Goal: Task Accomplishment & Management: Use online tool/utility

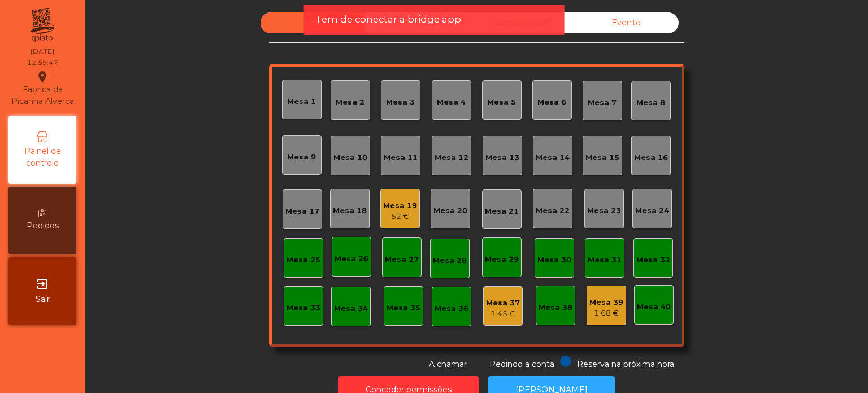
click at [596, 156] on div "Mesa 15" at bounding box center [603, 157] width 34 height 11
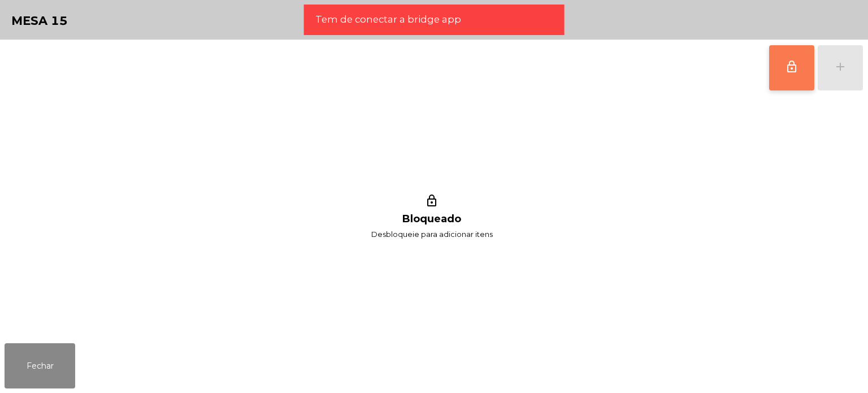
click at [788, 72] on span "lock_outline" at bounding box center [792, 67] width 14 height 14
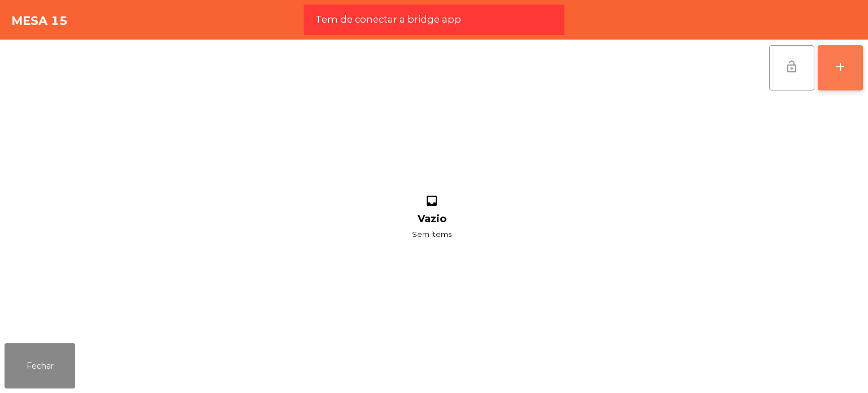
click at [842, 70] on div "add" at bounding box center [841, 67] width 14 height 14
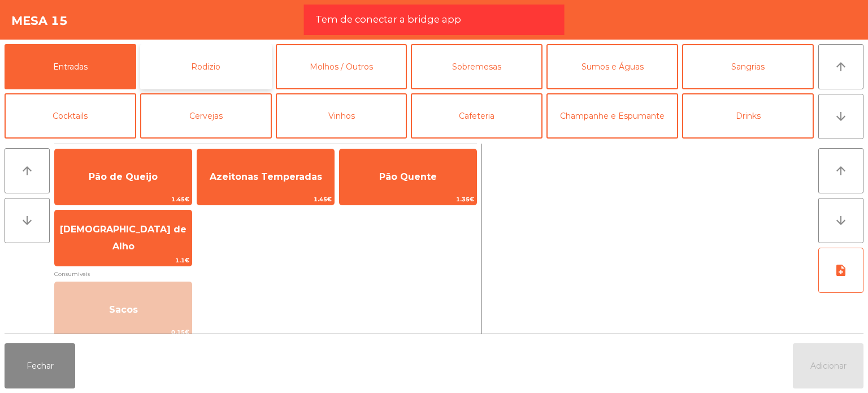
click at [227, 69] on button "Rodizio" at bounding box center [206, 66] width 132 height 45
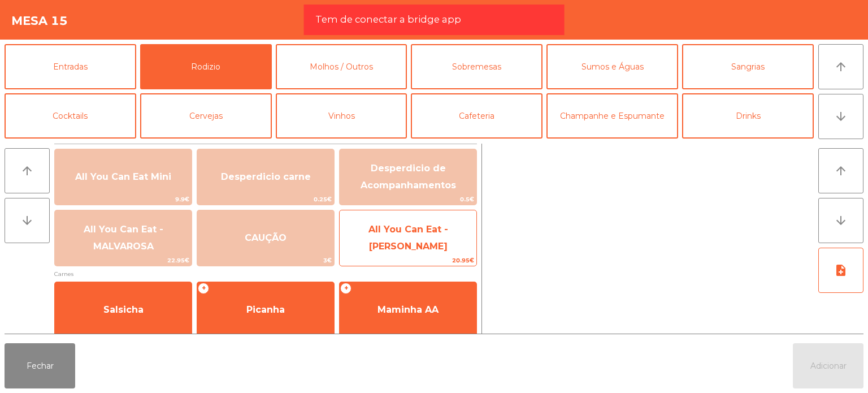
click at [439, 223] on span "All You Can Eat - [PERSON_NAME]" at bounding box center [408, 238] width 137 height 48
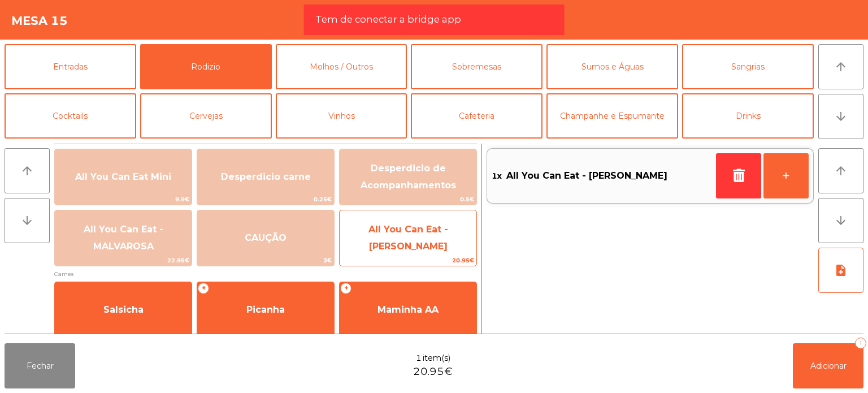
click at [439, 224] on span "All You Can Eat - [PERSON_NAME]" at bounding box center [408, 238] width 137 height 48
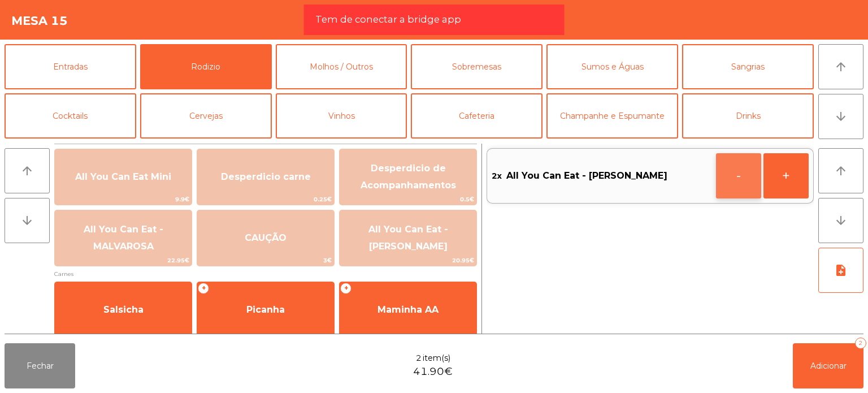
click at [746, 176] on button "-" at bounding box center [738, 175] width 45 height 45
click at [746, 176] on icon "button" at bounding box center [738, 175] width 17 height 14
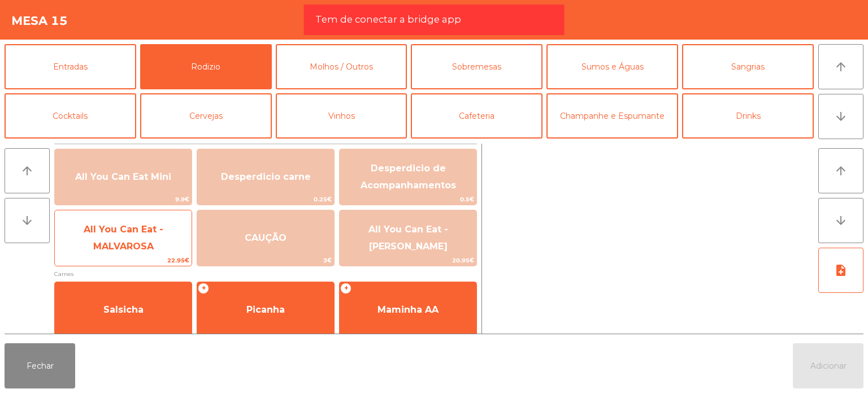
click at [181, 247] on span "All You Can Eat - MALVAROSA" at bounding box center [123, 238] width 137 height 48
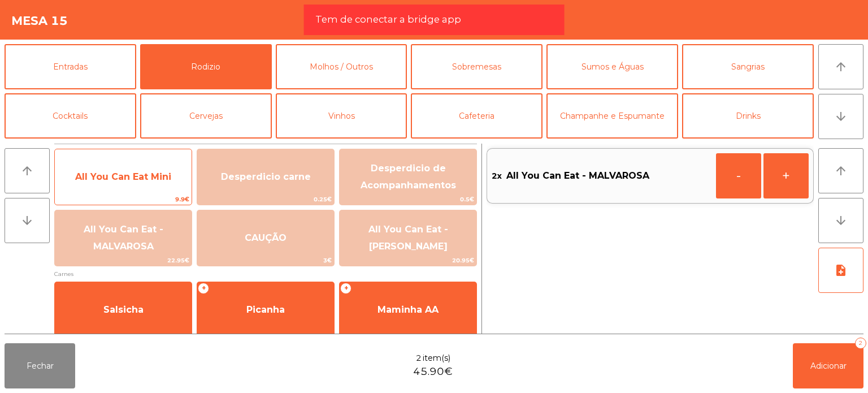
click at [164, 192] on div "All You Can Eat Mini 9.9€" at bounding box center [123, 177] width 138 height 57
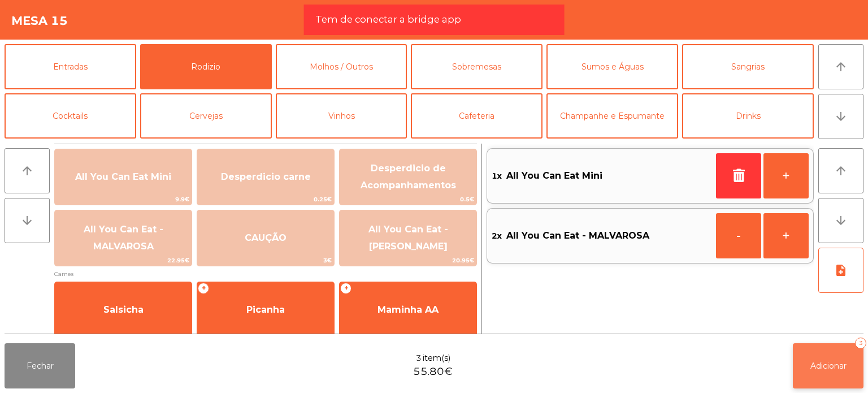
click at [820, 367] on span "Adicionar" at bounding box center [829, 366] width 36 height 10
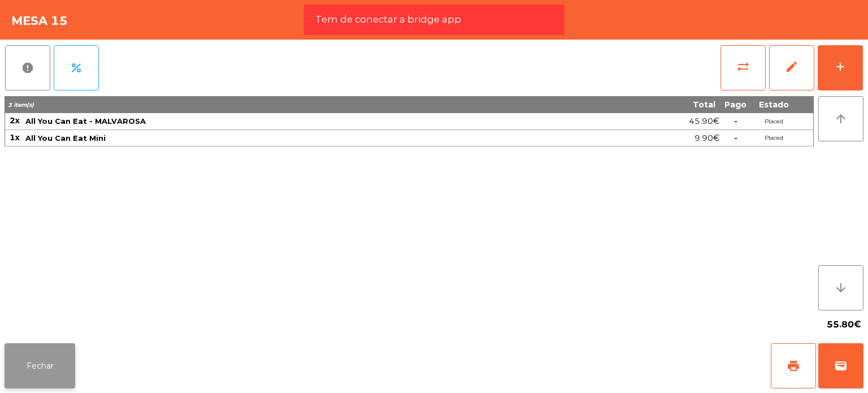
click at [41, 359] on button "Fechar" at bounding box center [40, 365] width 71 height 45
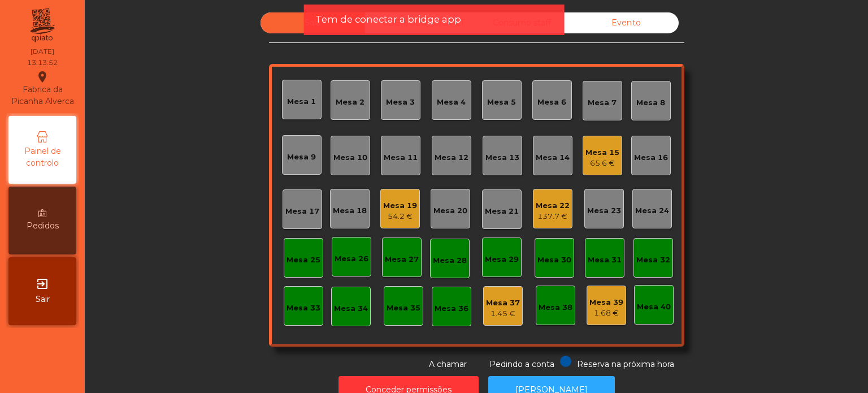
click at [553, 221] on div "Mesa 22 137.7 €" at bounding box center [553, 209] width 40 height 40
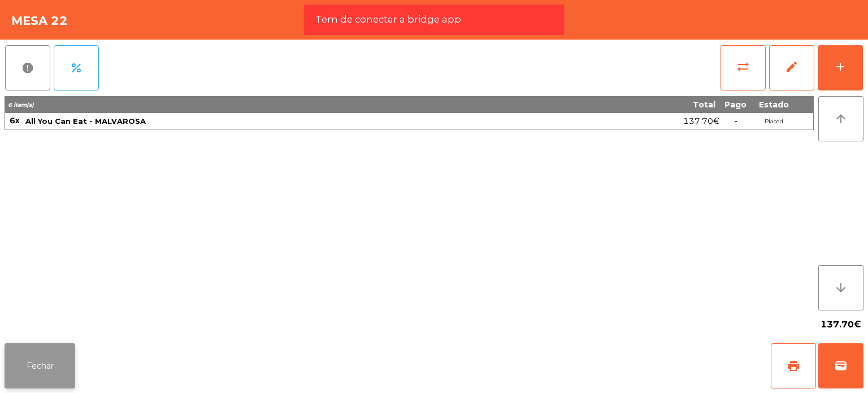
click at [23, 363] on button "Fechar" at bounding box center [40, 365] width 71 height 45
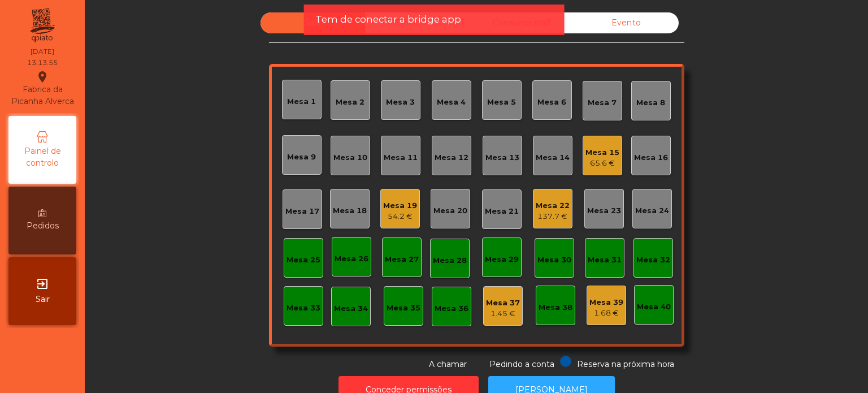
click at [351, 212] on div "Mesa 18" at bounding box center [350, 210] width 34 height 11
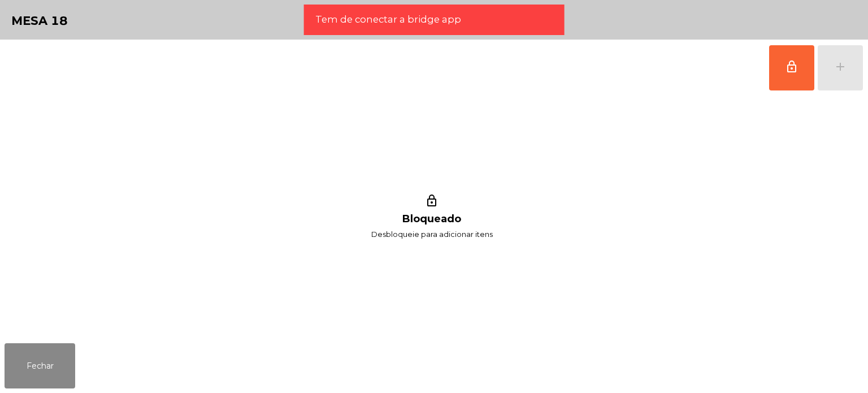
drag, startPoint x: 789, startPoint y: 72, endPoint x: 815, endPoint y: 66, distance: 27.3
click at [790, 72] on span "lock_outline" at bounding box center [792, 67] width 14 height 14
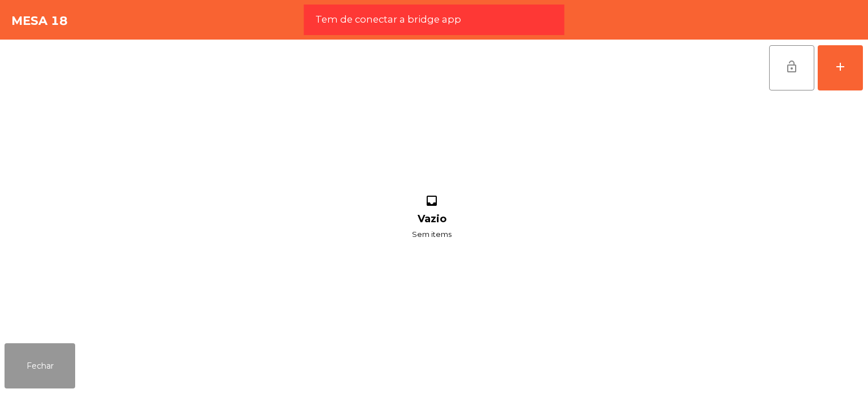
click at [38, 368] on button "Fechar" at bounding box center [40, 365] width 71 height 45
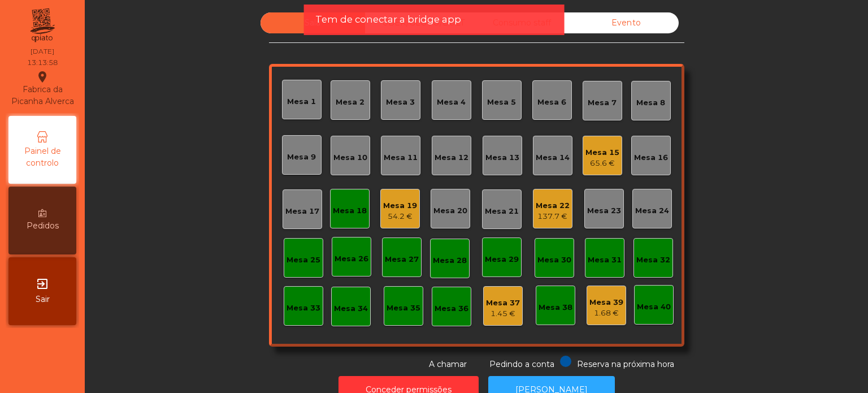
click at [548, 204] on div "Mesa 22" at bounding box center [553, 205] width 34 height 11
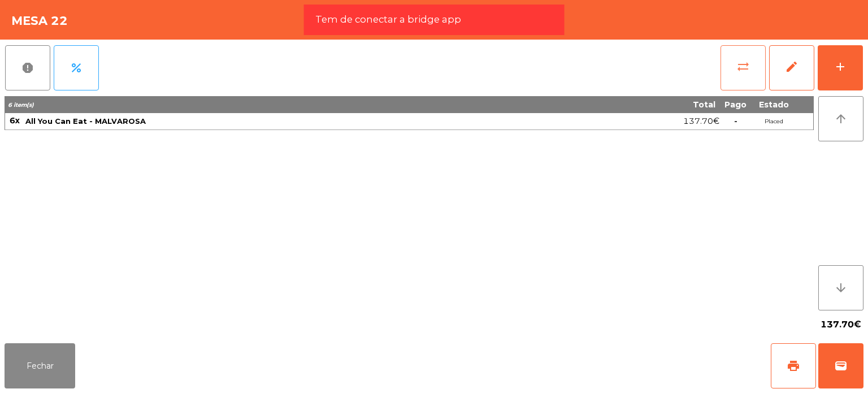
click at [746, 55] on button "sync_alt" at bounding box center [743, 67] width 45 height 45
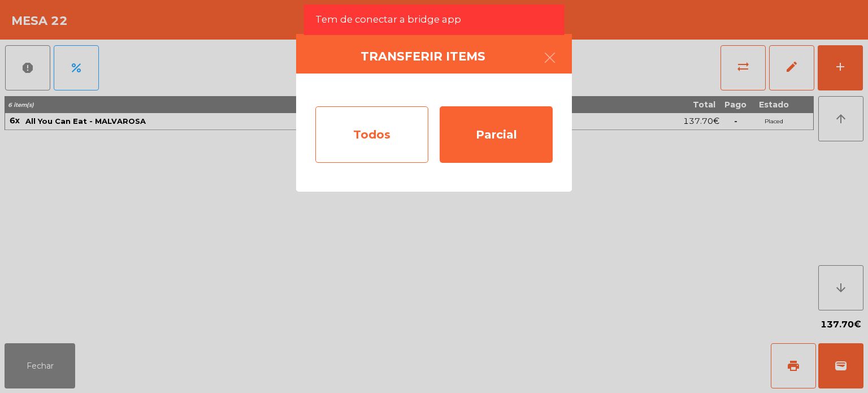
click at [395, 148] on div "Todos" at bounding box center [371, 134] width 113 height 57
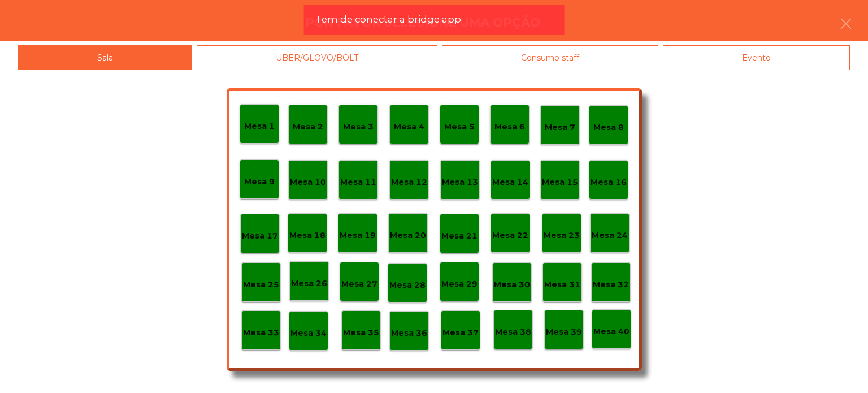
click at [306, 239] on p "Mesa 18" at bounding box center [307, 235] width 36 height 13
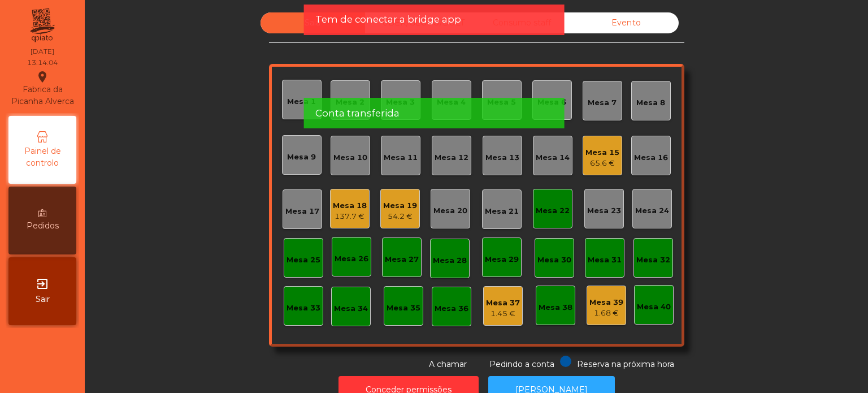
click at [535, 217] on div "Mesa 22" at bounding box center [553, 209] width 40 height 40
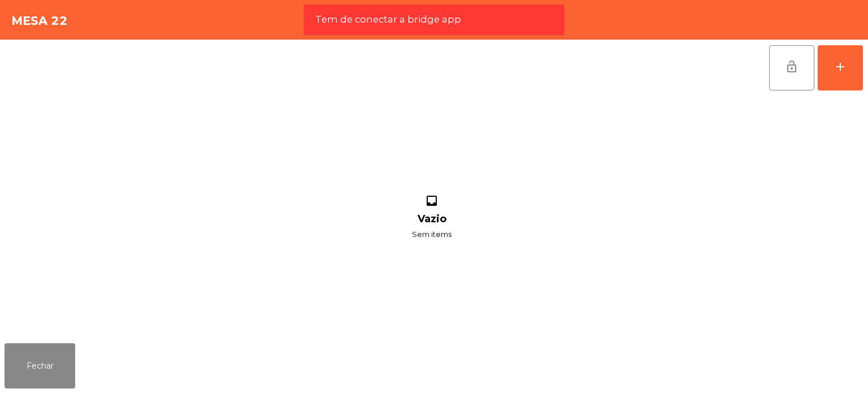
drag, startPoint x: 796, startPoint y: 71, endPoint x: 548, endPoint y: 198, distance: 278.9
click at [798, 71] on span "lock_open" at bounding box center [792, 67] width 14 height 14
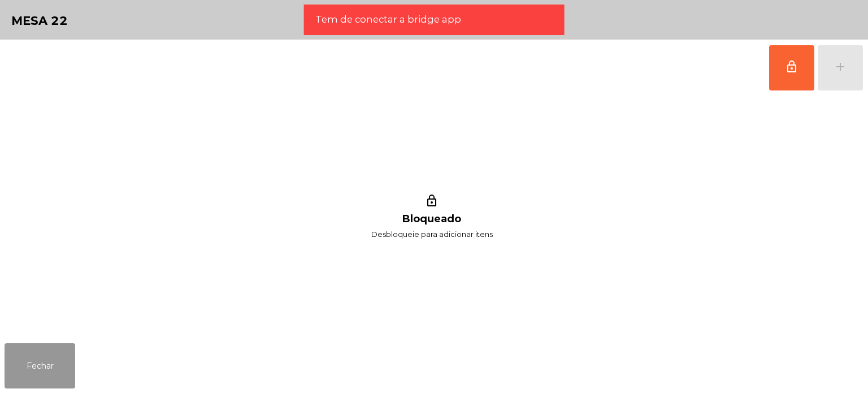
click at [14, 348] on button "Fechar" at bounding box center [40, 365] width 71 height 45
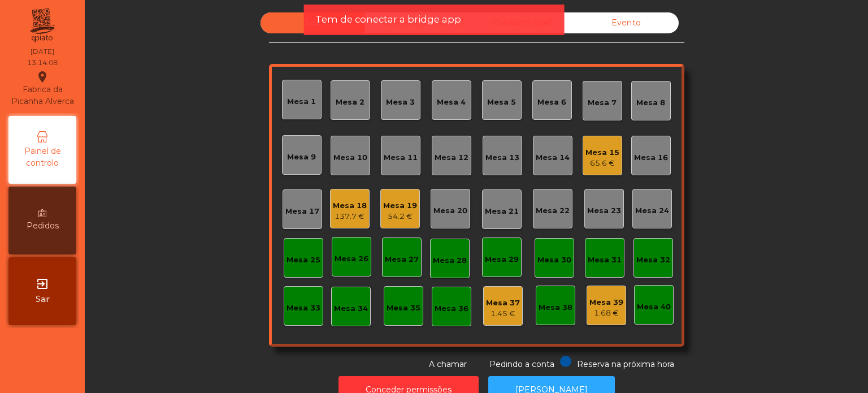
drag, startPoint x: 767, startPoint y: 163, endPoint x: 773, endPoint y: 165, distance: 7.0
click at [771, 166] on div "Sala UBER/[GEOGRAPHIC_DATA]/BOLT Consumo staff Evento Mesa 1 [GEOGRAPHIC_DATA] …" at bounding box center [476, 191] width 753 height 358
